Goal: Task Accomplishment & Management: Manage account settings

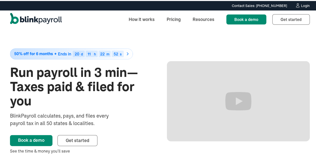
click at [301, 4] on div "Login" at bounding box center [305, 5] width 9 height 4
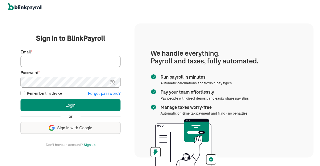
click at [65, 61] on input "Email *" at bounding box center [71, 61] width 100 height 11
type input "[EMAIL_ADDRESS][DOMAIN_NAME]"
click at [112, 82] on img at bounding box center [112, 82] width 6 height 6
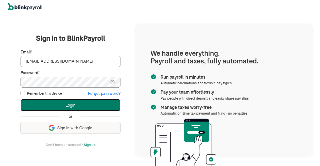
click at [70, 104] on button "Login" at bounding box center [71, 105] width 100 height 12
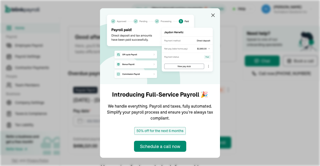
type input "06/30/2025"
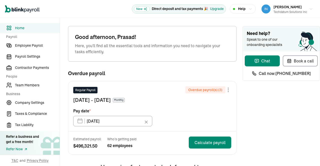
click at [233, 75] on div "Good afternoon, Prasad! Here, you'll find all the essential tools and informati…" at bounding box center [190, 160] width 260 height 285
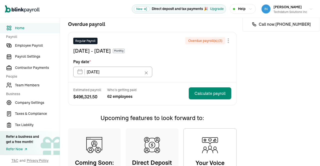
scroll to position [25, 0]
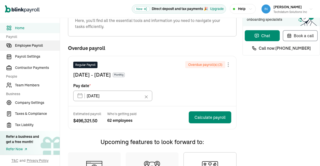
click at [33, 48] on span "Employee Payroll" at bounding box center [37, 45] width 45 height 5
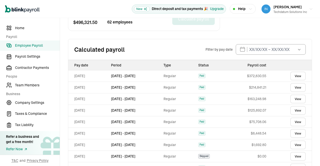
scroll to position [203, 0]
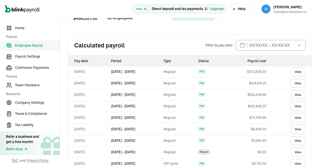
click at [294, 71] on link "View" at bounding box center [298, 72] width 16 height 9
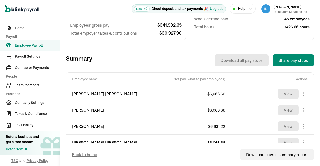
scroll to position [196, 0]
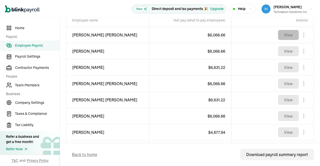
click at [288, 33] on button "View" at bounding box center [288, 35] width 21 height 10
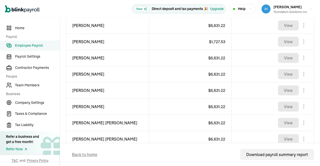
scroll to position [680, 0]
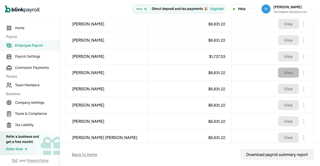
click at [282, 68] on button "View" at bounding box center [288, 73] width 21 height 10
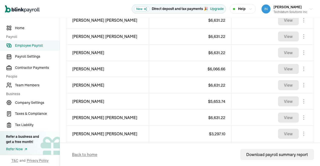
scroll to position [829, 0]
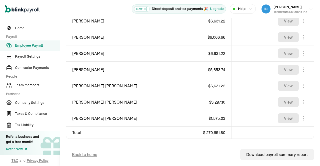
click at [30, 48] on link "Employee Payroll" at bounding box center [30, 46] width 60 height 10
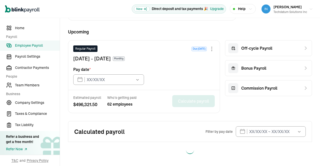
type input "06/30/2025"
type input "09/30/2025"
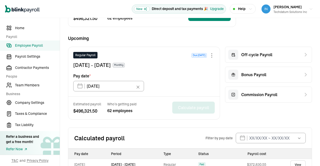
scroll to position [55, 0]
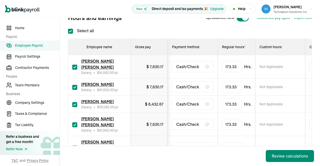
scroll to position [73, 0]
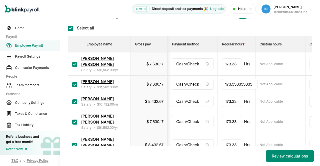
drag, startPoint x: 230, startPoint y: 84, endPoint x: 212, endPoint y: 82, distance: 18.8
type input "165.333333333"
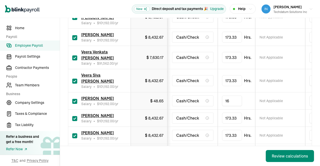
type input "168"
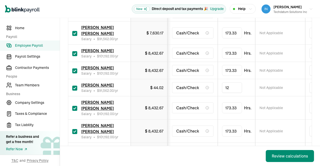
type input "128"
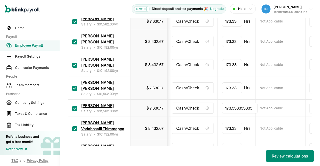
drag, startPoint x: 254, startPoint y: 86, endPoint x: 186, endPoint y: 81, distance: 68.3
type input "128"
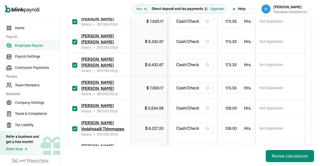
type input "168"
click at [165, 158] on td "$ 8,173.20" at bounding box center [149, 166] width 37 height 17
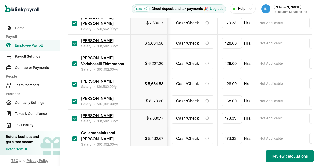
scroll to position [1102, 0]
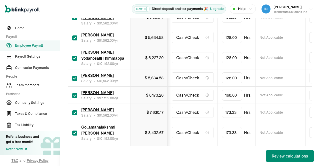
type input "48"
click at [209, 126] on td "Cash/Check" at bounding box center [193, 132] width 50 height 23
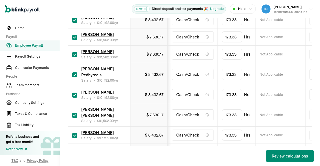
scroll to position [406, 0]
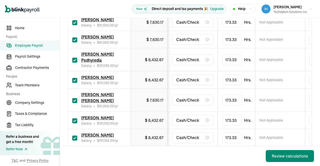
click at [75, 98] on input "checkbox" at bounding box center [74, 100] width 5 height 5
checkbox input "false"
type input "0.00"
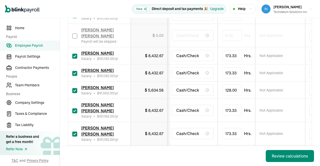
scroll to position [479, 0]
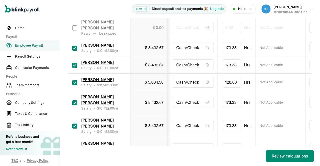
click at [75, 101] on input "checkbox" at bounding box center [74, 103] width 5 height 5
checkbox input "false"
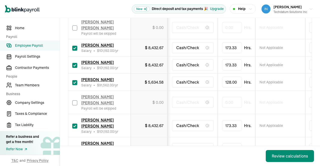
type input "0.00"
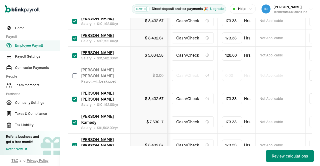
scroll to position [512, 0]
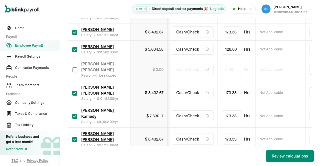
click at [75, 114] on input "checkbox" at bounding box center [74, 116] width 5 height 5
checkbox input "false"
type input "0.00"
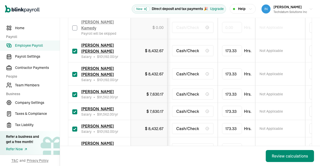
scroll to position [601, 0]
click at [75, 127] on input "checkbox" at bounding box center [74, 129] width 5 height 5
checkbox input "false"
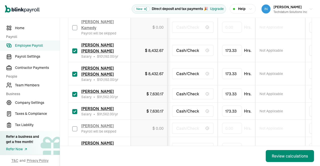
type input "0.00"
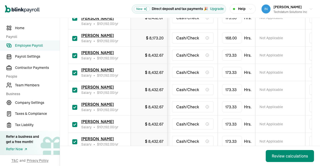
scroll to position [801, 0]
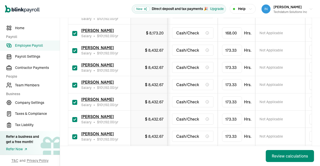
click at [72, 100] on input "checkbox" at bounding box center [74, 102] width 5 height 5
checkbox input "false"
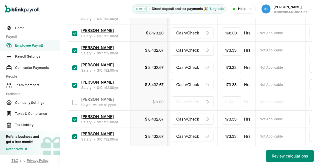
type input "0.00"
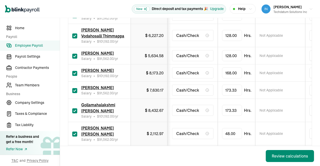
scroll to position [1126, 0]
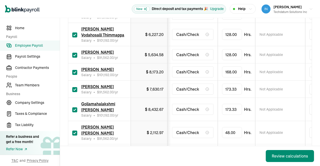
click at [75, 108] on input "checkbox" at bounding box center [74, 110] width 5 height 5
checkbox input "false"
type input "0.00"
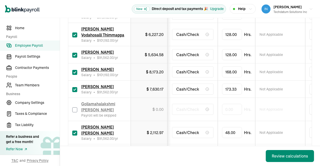
click at [74, 151] on input "checkbox" at bounding box center [74, 153] width 5 height 5
checkbox input "false"
type input "0.00"
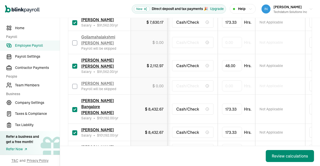
scroll to position [1202, 0]
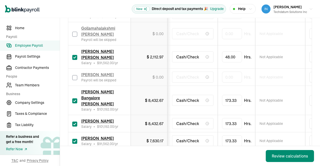
click at [73, 99] on input "checkbox" at bounding box center [74, 101] width 5 height 5
checkbox input "false"
type input "0.00"
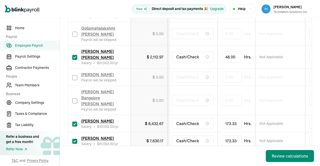
click at [74, 122] on input "checkbox" at bounding box center [74, 124] width 5 height 5
checkbox input "false"
type input "0.00"
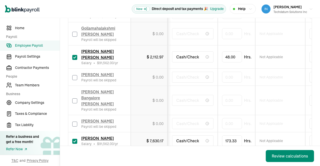
click at [74, 139] on input "checkbox" at bounding box center [74, 141] width 5 height 5
checkbox input "false"
type input "0.00"
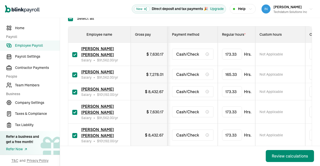
scroll to position [82, 0]
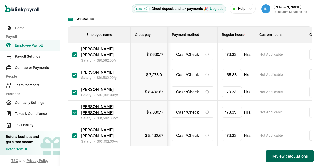
click at [286, 154] on div "Review calculations" at bounding box center [290, 156] width 36 height 6
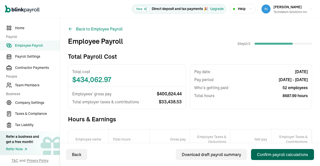
click at [274, 154] on div "Confirm payroll calculations" at bounding box center [282, 155] width 51 height 6
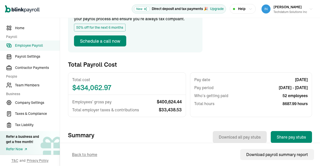
scroll to position [51, 0]
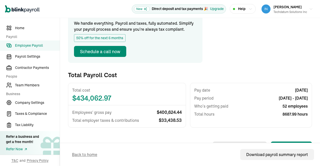
click at [30, 46] on span "Employee Payroll" at bounding box center [37, 45] width 45 height 5
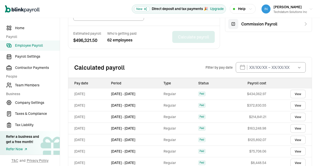
scroll to position [181, 0]
click at [291, 90] on link "View" at bounding box center [298, 94] width 16 height 9
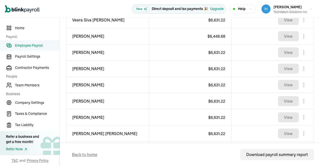
scroll to position [732, 0]
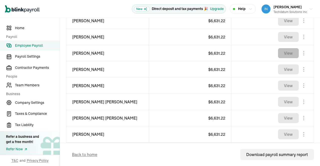
click at [287, 51] on button "View" at bounding box center [288, 53] width 21 height 10
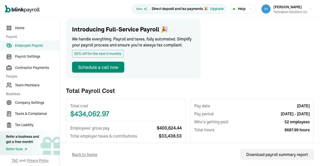
scroll to position [11, 0]
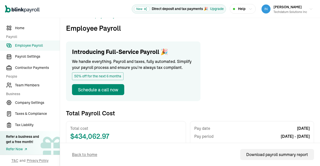
click at [28, 46] on span "Employee Payroll" at bounding box center [37, 45] width 45 height 5
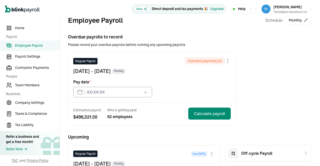
type input "07/31/2025"
type input "09/30/2025"
click at [40, 88] on span "Team Members" at bounding box center [37, 85] width 45 height 5
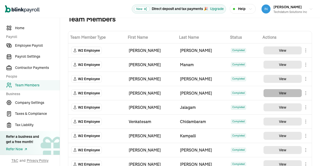
click at [271, 89] on button "View" at bounding box center [283, 93] width 38 height 8
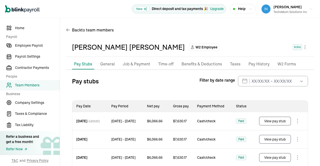
click at [235, 64] on p "Taxes" at bounding box center [235, 64] width 11 height 7
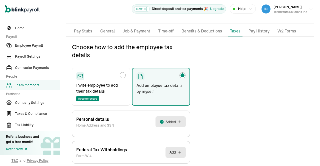
scroll to position [59, 0]
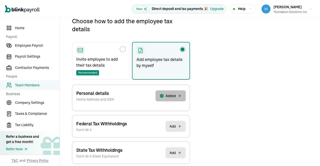
click at [167, 95] on span "Added" at bounding box center [171, 96] width 10 height 5
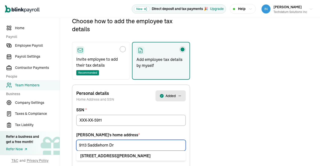
click at [121, 146] on input "9113 Saddlehorn Dr" at bounding box center [131, 145] width 110 height 11
click at [127, 144] on input "9113 Saddlehorn Dr" at bounding box center [131, 145] width 110 height 11
drag, startPoint x: 127, startPoint y: 144, endPoint x: 57, endPoint y: 143, distance: 70.3
click at [57, 143] on div "Home Payroll Employee Payroll Payroll Settings Contractor Payments People Team …" at bounding box center [160, 152] width 320 height 387
paste input "26 E Algonquin Rd"
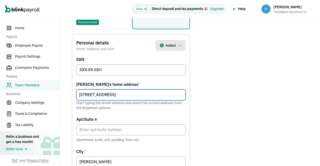
scroll to position [136, 0]
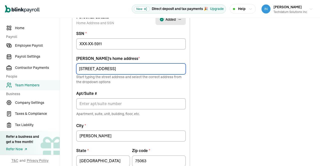
click at [125, 69] on input "91126 E Algonquin Rd" at bounding box center [131, 69] width 110 height 11
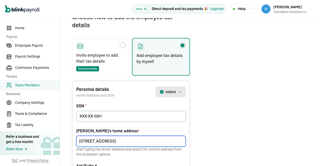
scroll to position [59, 0]
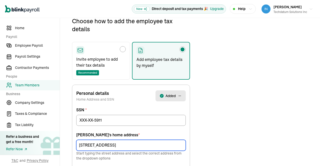
drag, startPoint x: 124, startPoint y: 143, endPoint x: 53, endPoint y: 149, distance: 70.7
click at [53, 149] on div "Home Payroll Employee Payroll Payroll Settings Contractor Payments People Team …" at bounding box center [160, 152] width 320 height 387
paste input
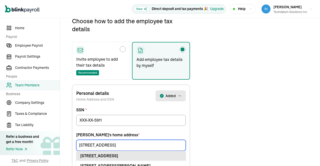
type input "1126 E Algonquin Rd"
click at [130, 157] on div "1126 E Algonquin Rd Apt Schaumburg, IL 60173" at bounding box center [131, 156] width 102 height 6
type input "Apt"
type input "Schaumburg"
type input "IL"
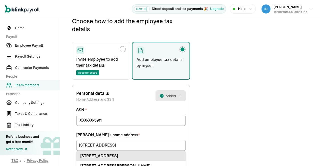
type input "60173"
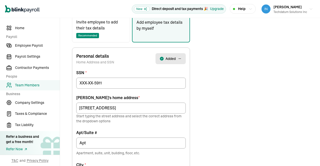
scroll to position [104, 0]
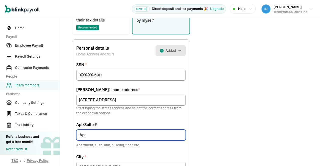
click at [149, 133] on input "Apt" at bounding box center [131, 135] width 110 height 11
type input "Apt 3J"
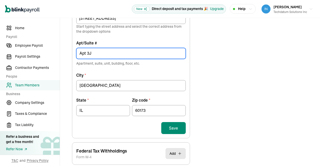
scroll to position [193, 0]
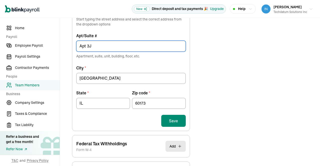
click at [173, 121] on button "Save" at bounding box center [173, 121] width 25 height 12
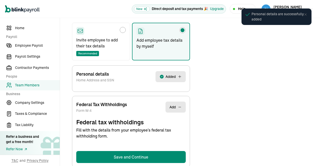
scroll to position [59, 0]
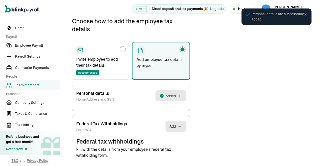
select select "S"
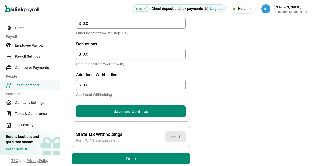
scroll to position [321, 0]
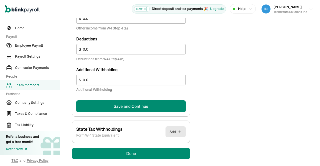
click at [153, 107] on button "Save and Continue" at bounding box center [131, 107] width 110 height 12
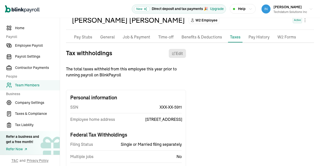
scroll to position [0, 0]
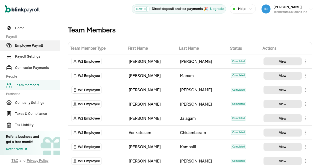
click at [26, 44] on span "Employee Payroll" at bounding box center [37, 45] width 45 height 5
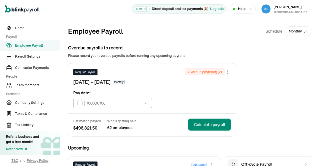
type input "07/31/2025"
type input "09/30/2025"
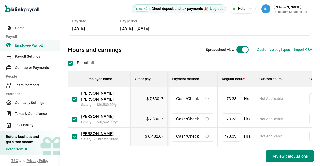
scroll to position [1202, 0]
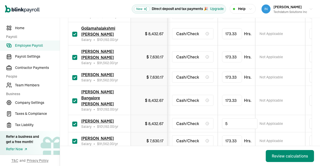
type input "56"
click at [168, 86] on td "$ 8,432.67" at bounding box center [149, 100] width 37 height 29
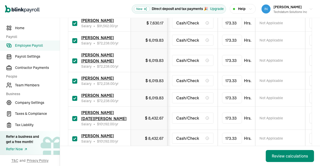
scroll to position [525, 0]
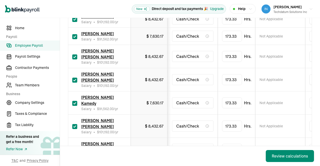
click at [72, 92] on td "Santhoshi Kamedy Salary • $ 91,562.00 /yr" at bounding box center [99, 103] width 63 height 23
click at [75, 101] on input "checkbox" at bounding box center [74, 103] width 5 height 5
checkbox input "false"
type input "0.00"
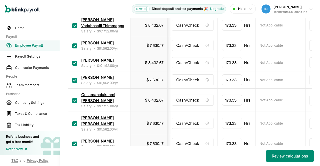
scroll to position [1202, 0]
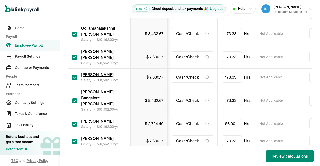
click at [74, 99] on input "checkbox" at bounding box center [74, 101] width 5 height 5
checkbox input "false"
type input "0.00"
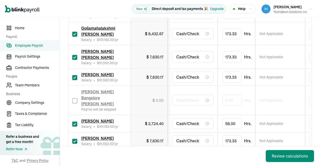
click at [75, 139] on input "checkbox" at bounding box center [74, 141] width 5 height 5
checkbox input "false"
type input "0.00"
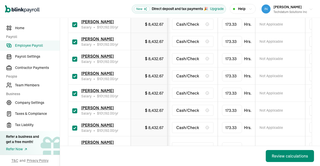
scroll to position [809, 0]
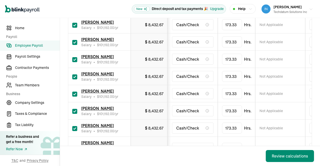
click at [74, 92] on input "checkbox" at bounding box center [74, 94] width 5 height 5
checkbox input "false"
type input "0.00"
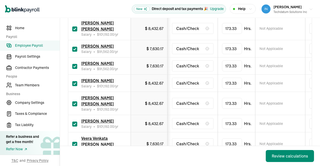
scroll to position [638, 0]
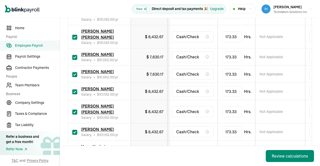
click at [73, 90] on input "checkbox" at bounding box center [74, 92] width 5 height 5
checkbox input "false"
type input "0.00"
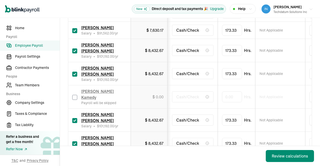
scroll to position [524, 0]
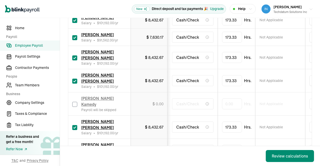
click at [75, 56] on input "checkbox" at bounding box center [74, 58] width 5 height 5
checkbox input "false"
type input "0.00"
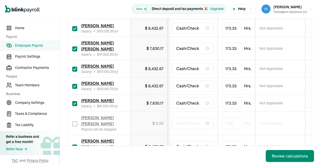
scroll to position [458, 0]
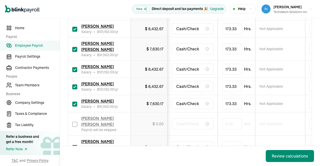
click at [73, 47] on input "checkbox" at bounding box center [74, 49] width 5 height 5
checkbox input "false"
type input "0.00"
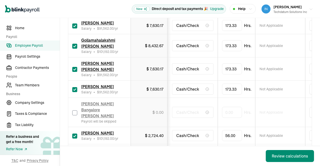
scroll to position [1202, 0]
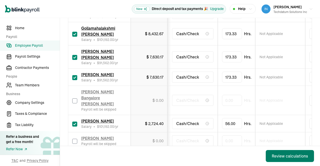
click at [288, 154] on div "Review calculations" at bounding box center [290, 156] width 36 height 6
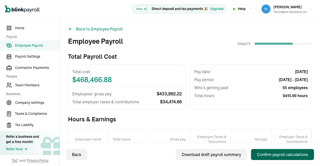
click at [277, 156] on div "Confirm payroll calculations" at bounding box center [282, 155] width 51 height 6
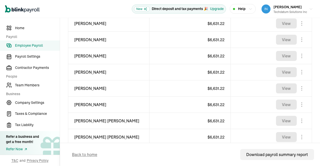
scroll to position [717, 0]
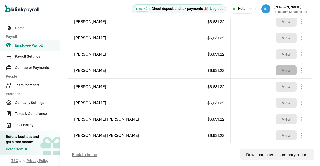
click at [278, 68] on button "View" at bounding box center [286, 71] width 21 height 10
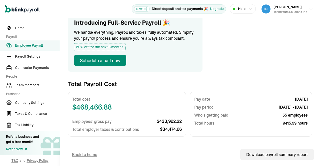
scroll to position [15, 0]
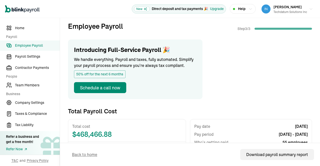
click at [34, 44] on span "Employee Payroll" at bounding box center [37, 45] width 45 height 5
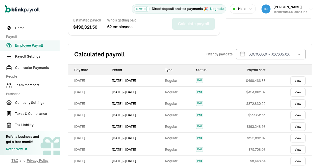
scroll to position [202, 0]
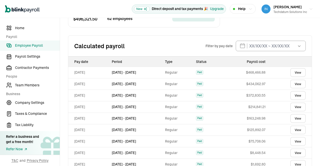
click at [292, 71] on link "View" at bounding box center [298, 72] width 16 height 9
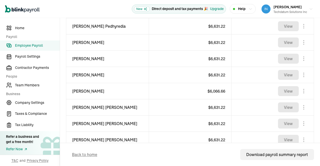
scroll to position [473, 0]
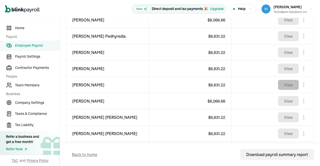
click at [290, 83] on button "View" at bounding box center [288, 85] width 21 height 10
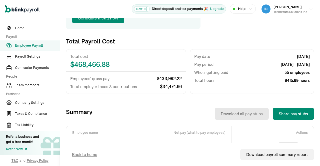
scroll to position [80, 0]
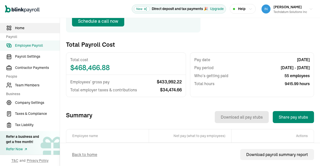
click at [24, 27] on span "Home" at bounding box center [37, 28] width 45 height 5
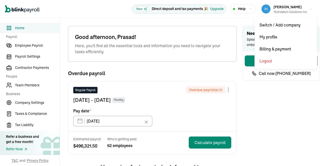
click at [309, 7] on icon "button" at bounding box center [311, 9] width 4 height 4
